Goal: Navigation & Orientation: Find specific page/section

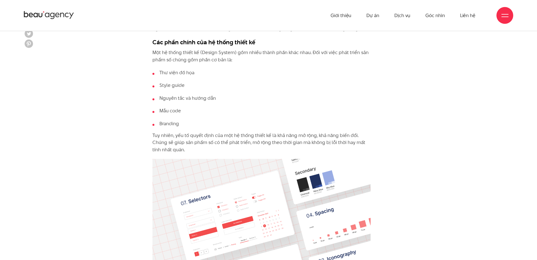
scroll to position [597, 0]
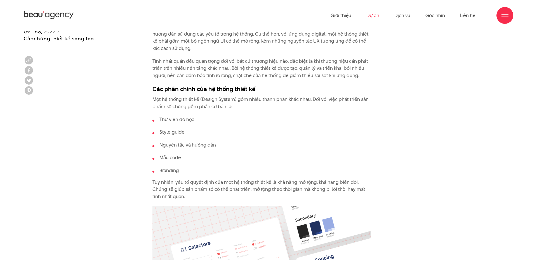
click at [371, 17] on link "Dự án" at bounding box center [372, 15] width 13 height 31
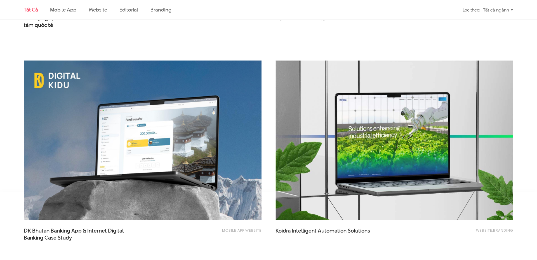
scroll to position [1274, 0]
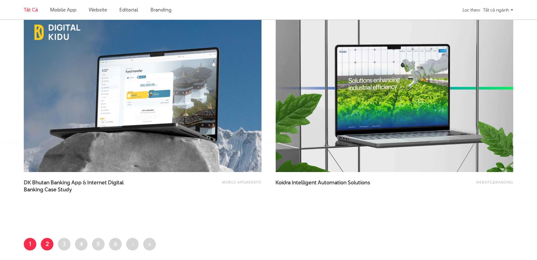
click at [47, 242] on link "Trang 2" at bounding box center [47, 243] width 13 height 13
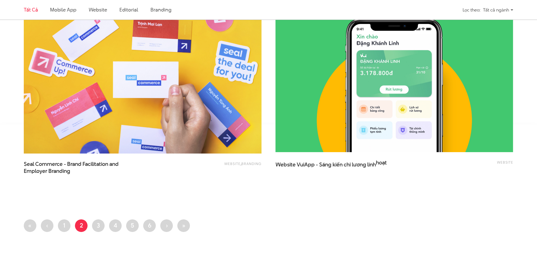
scroll to position [1291, 0]
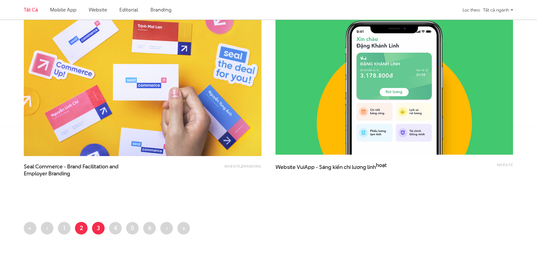
click at [92, 228] on link "Trang 3" at bounding box center [98, 228] width 13 height 13
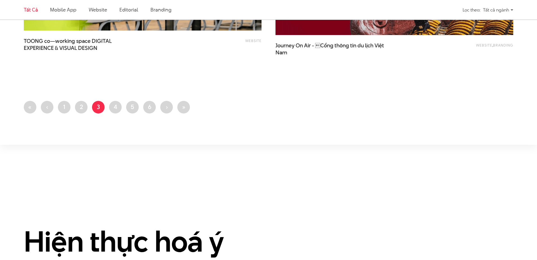
scroll to position [1416, 0]
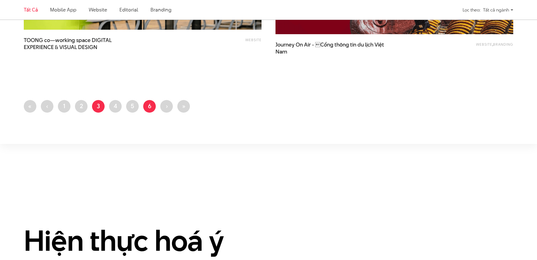
click at [150, 110] on link "Trang 6" at bounding box center [149, 106] width 13 height 13
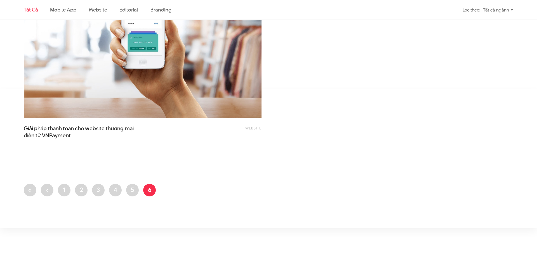
scroll to position [1367, 0]
